Goal: Check status: Check status

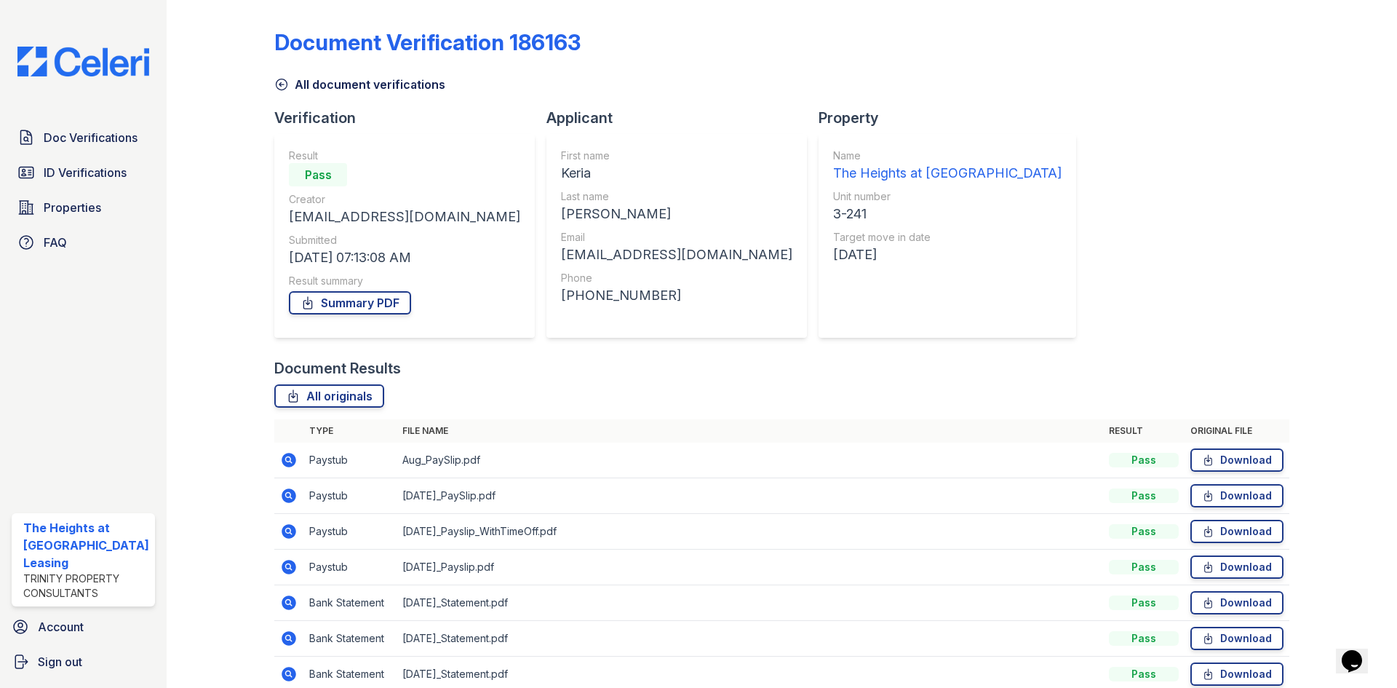
scroll to position [211, 0]
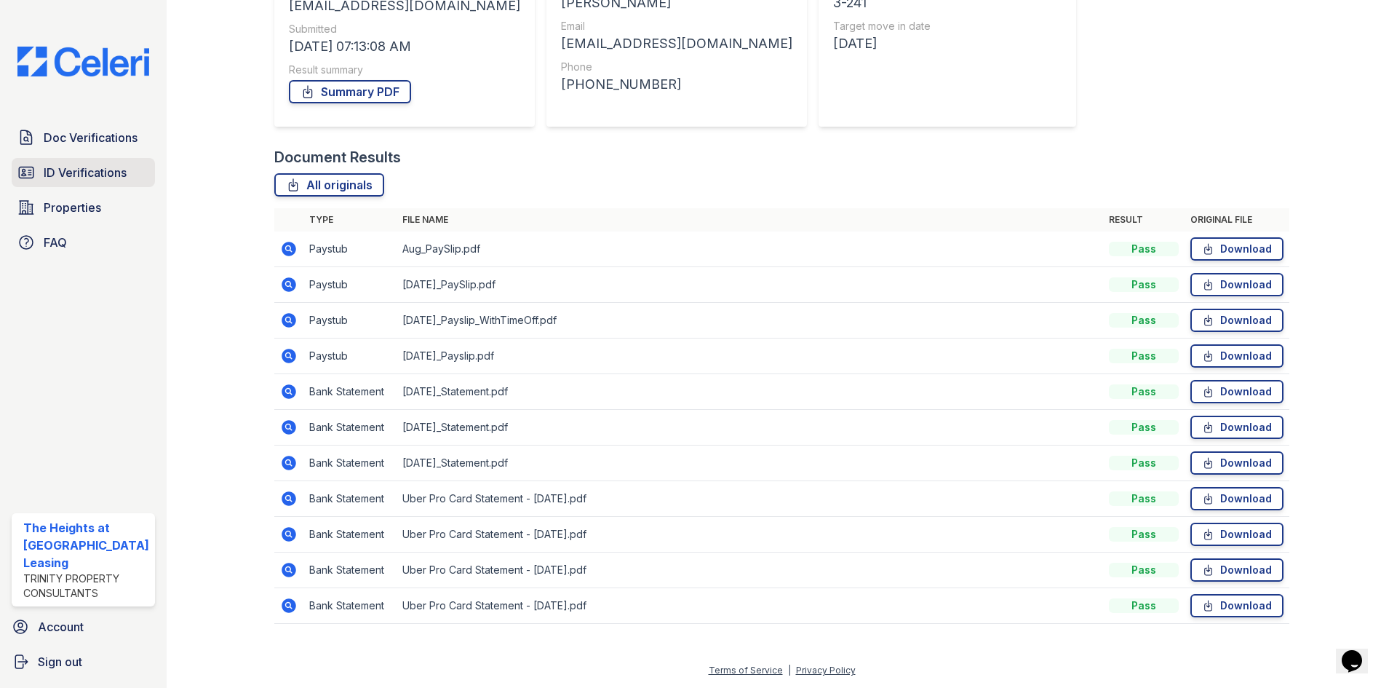
click at [98, 175] on span "ID Verifications" at bounding box center [85, 172] width 83 height 17
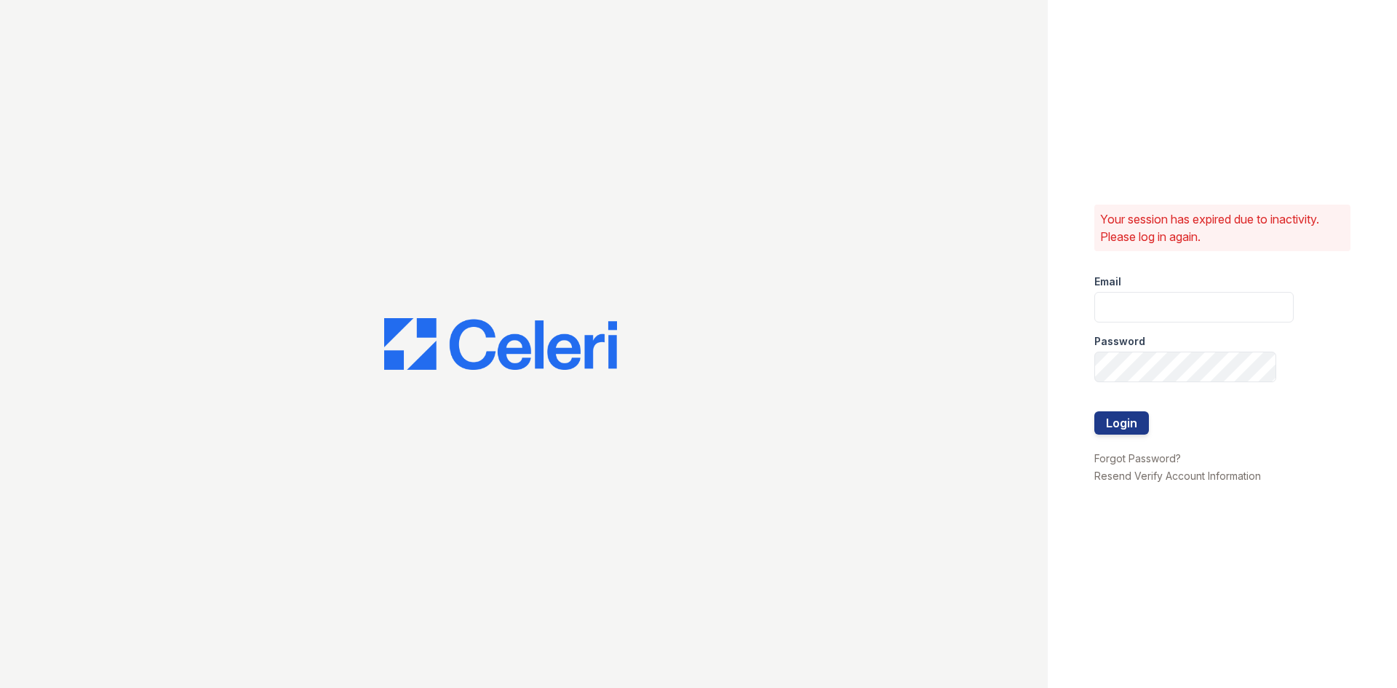
type input "[EMAIL_ADDRESS][DOMAIN_NAME]"
click at [1131, 420] on button "Login" at bounding box center [1122, 422] width 55 height 23
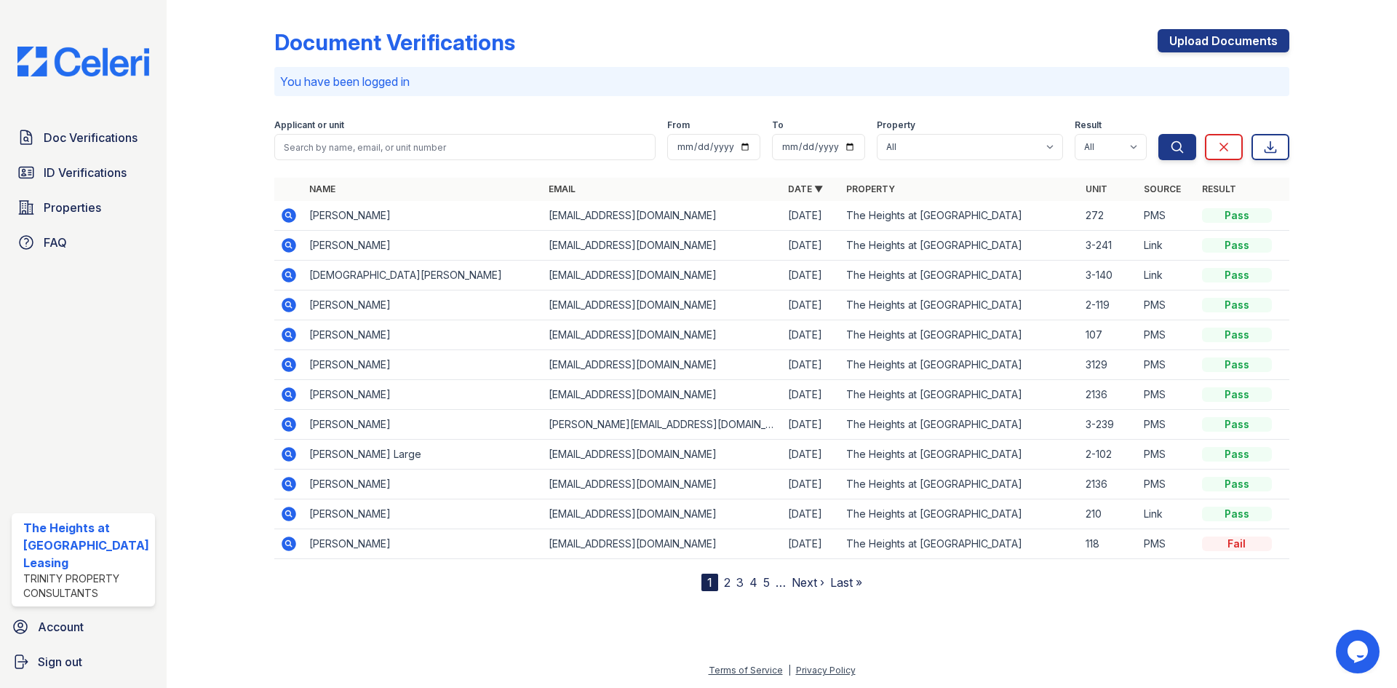
click at [181, 226] on div "Document Verifications Upload Documents You have been logged in Filter Applican…" at bounding box center [782, 344] width 1231 height 688
click at [65, 126] on link "Doc Verifications" at bounding box center [83, 137] width 143 height 29
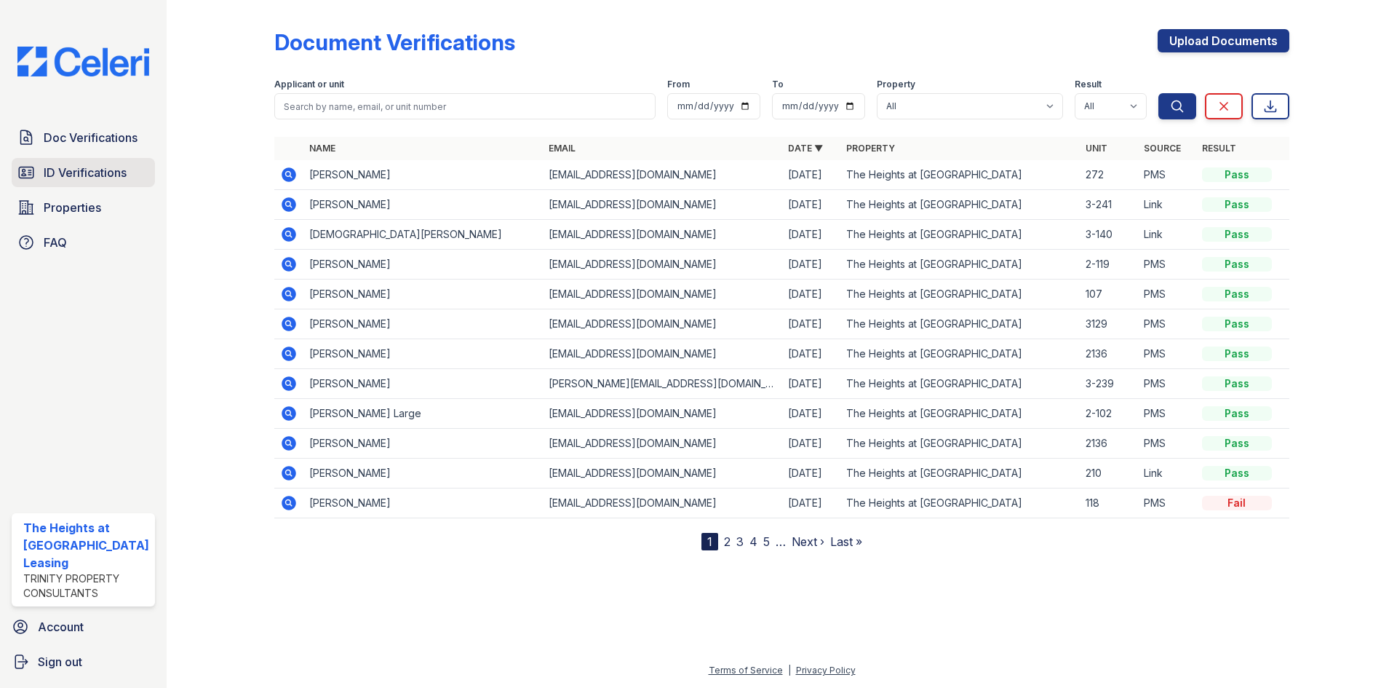
click at [85, 175] on span "ID Verifications" at bounding box center [85, 172] width 83 height 17
